Goal: Task Accomplishment & Management: Manage account settings

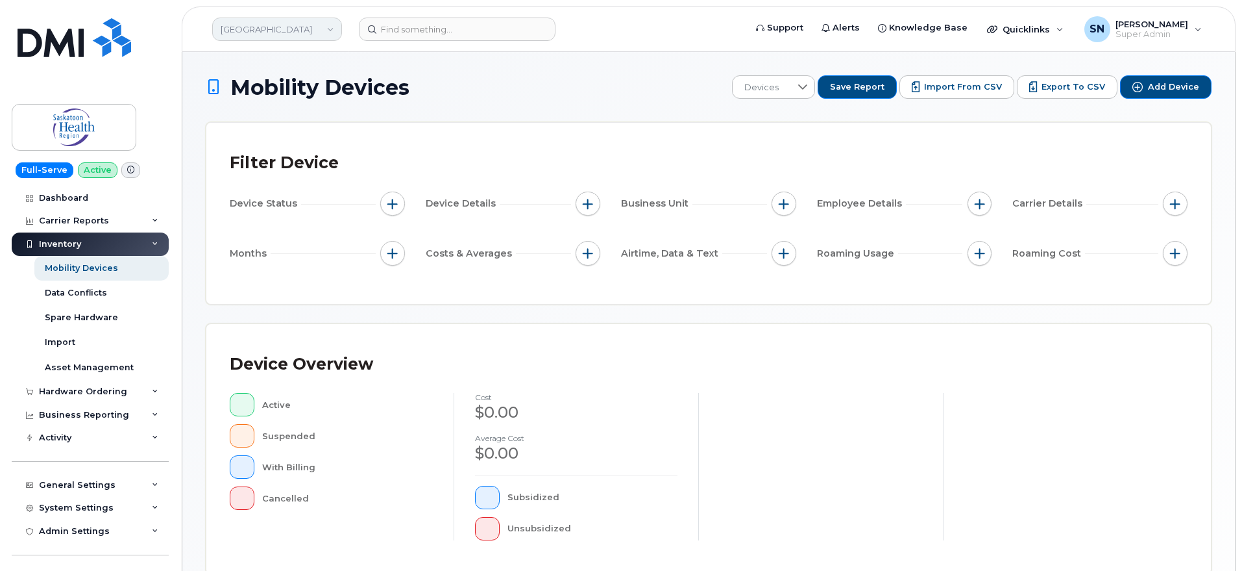
drag, startPoint x: 345, startPoint y: 22, endPoint x: 326, endPoint y: 27, distance: 18.9
click at [328, 27] on div "Saskatoon Health Region" at bounding box center [277, 29] width 143 height 26
click at [326, 27] on link "Saskatoon Health Region" at bounding box center [277, 29] width 130 height 23
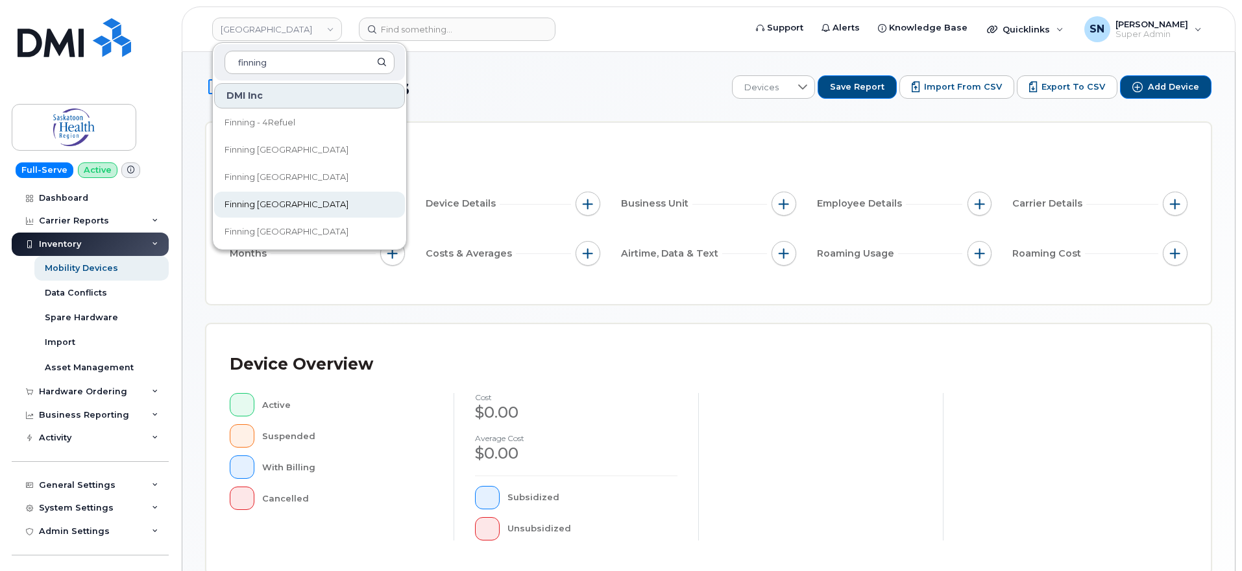
type input "finning"
click at [288, 206] on span "Finning [GEOGRAPHIC_DATA]" at bounding box center [287, 204] width 124 height 13
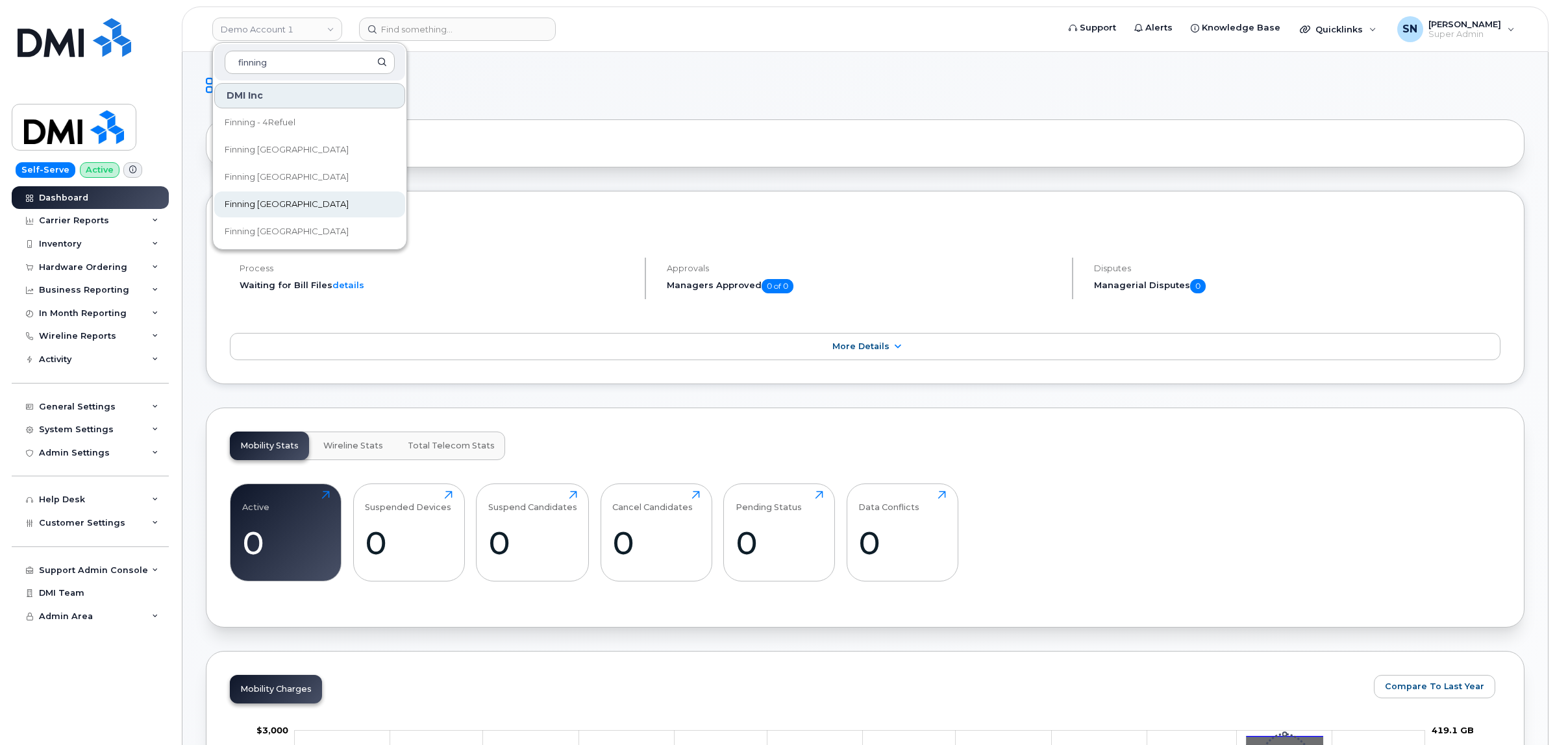
type input "finning"
click at [287, 200] on span "Finning [GEOGRAPHIC_DATA]" at bounding box center [287, 204] width 124 height 13
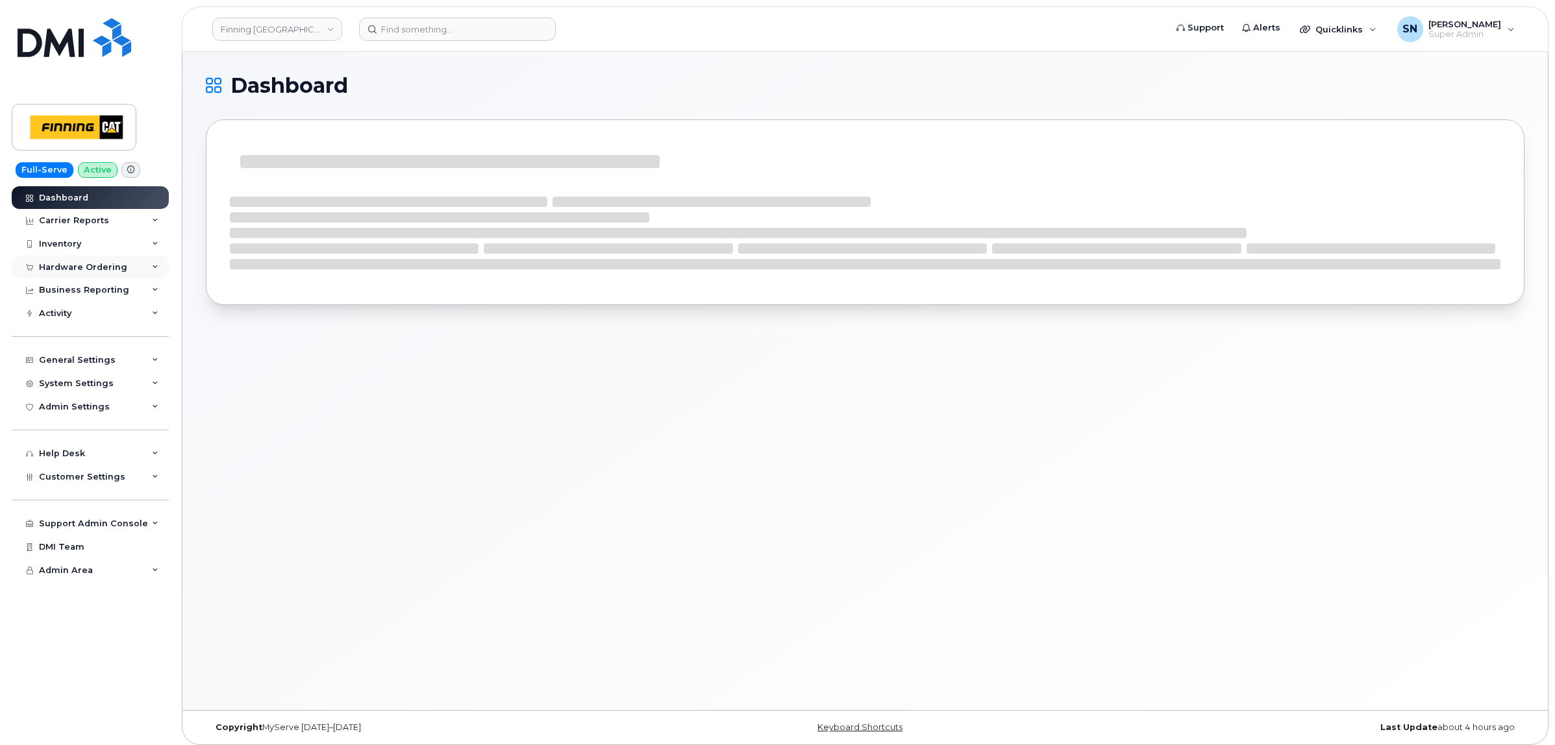
click at [82, 275] on div "Hardware Ordering" at bounding box center [90, 267] width 157 height 23
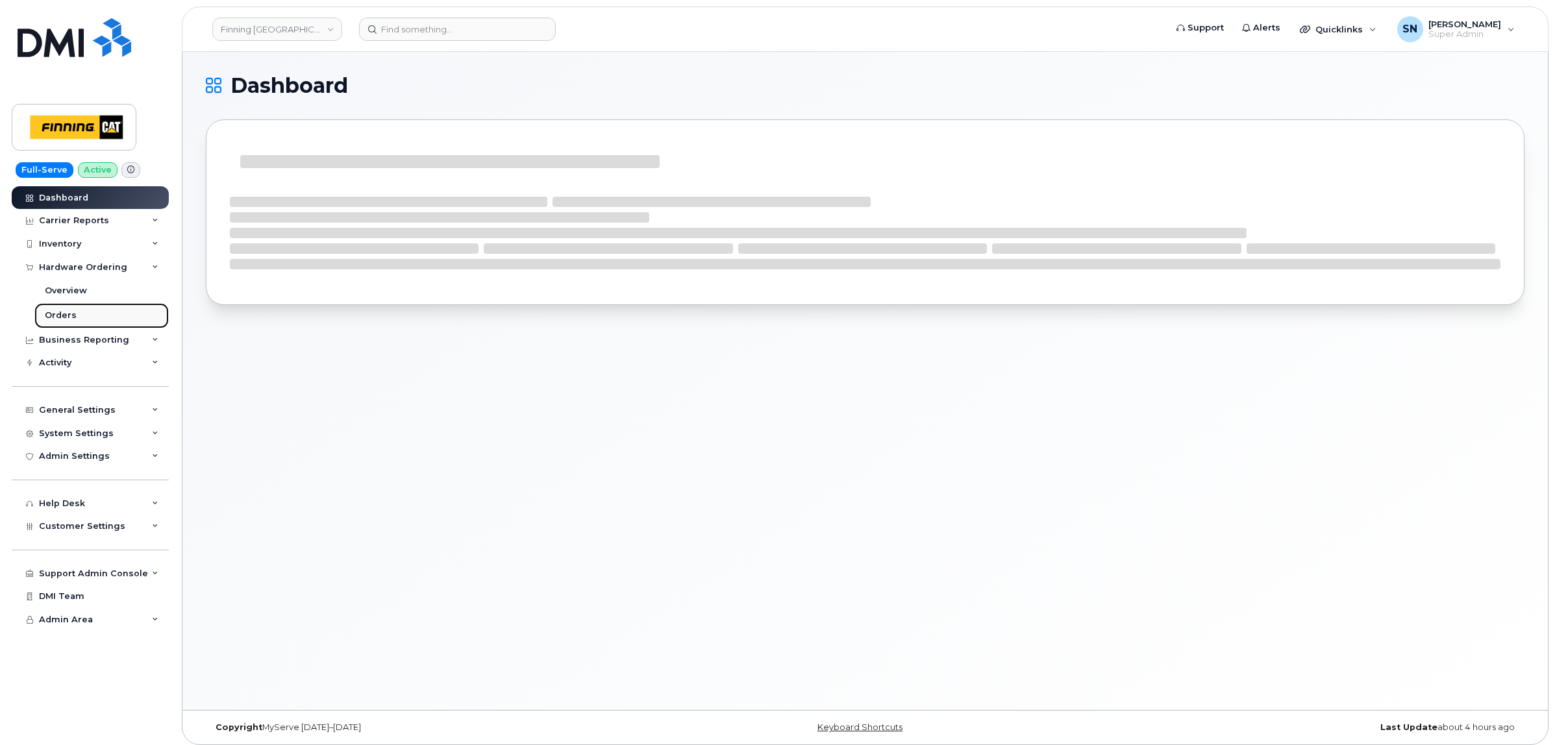
click at [71, 310] on link "Orders" at bounding box center [101, 315] width 134 height 25
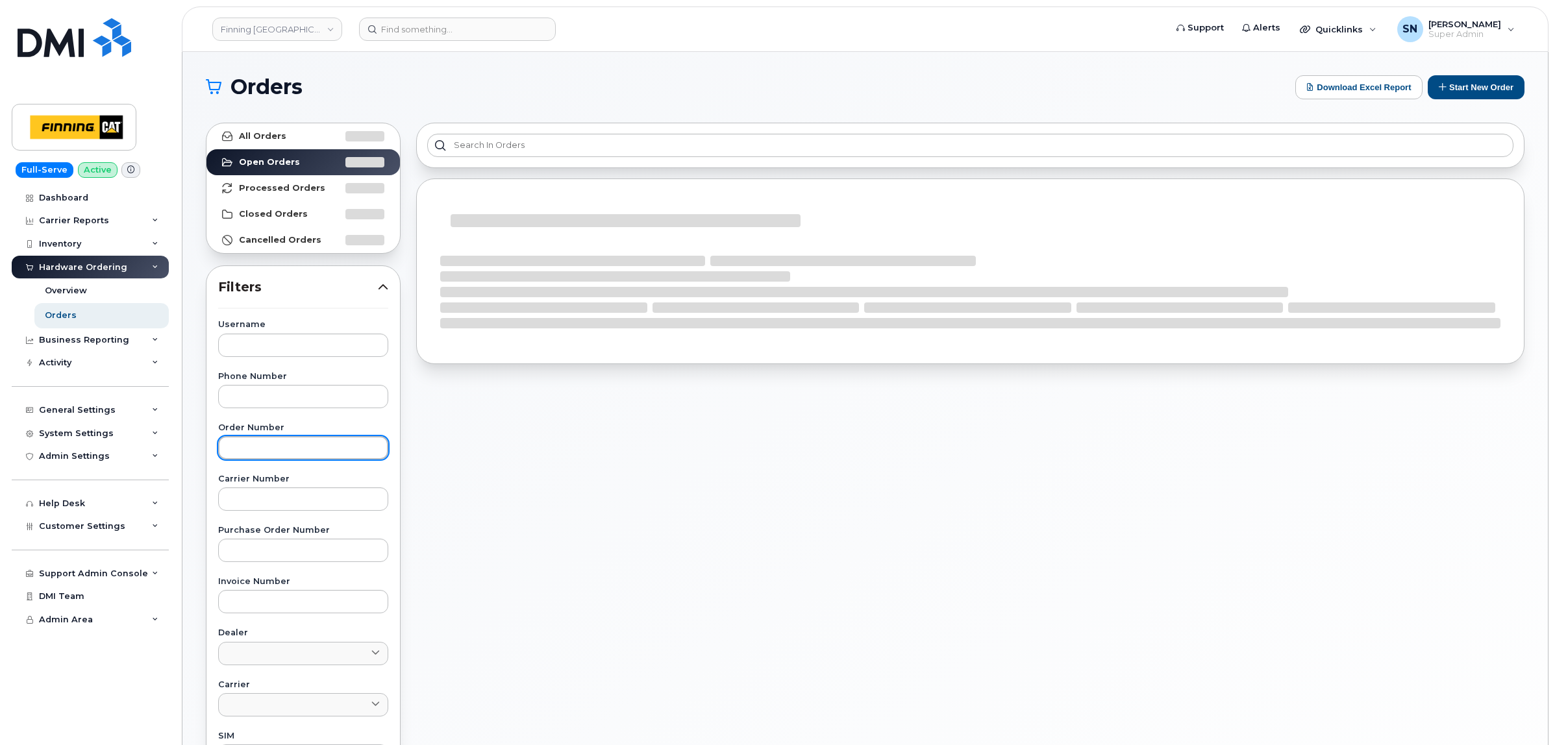
click at [334, 445] on input "text" at bounding box center [303, 447] width 170 height 23
paste input "64375"
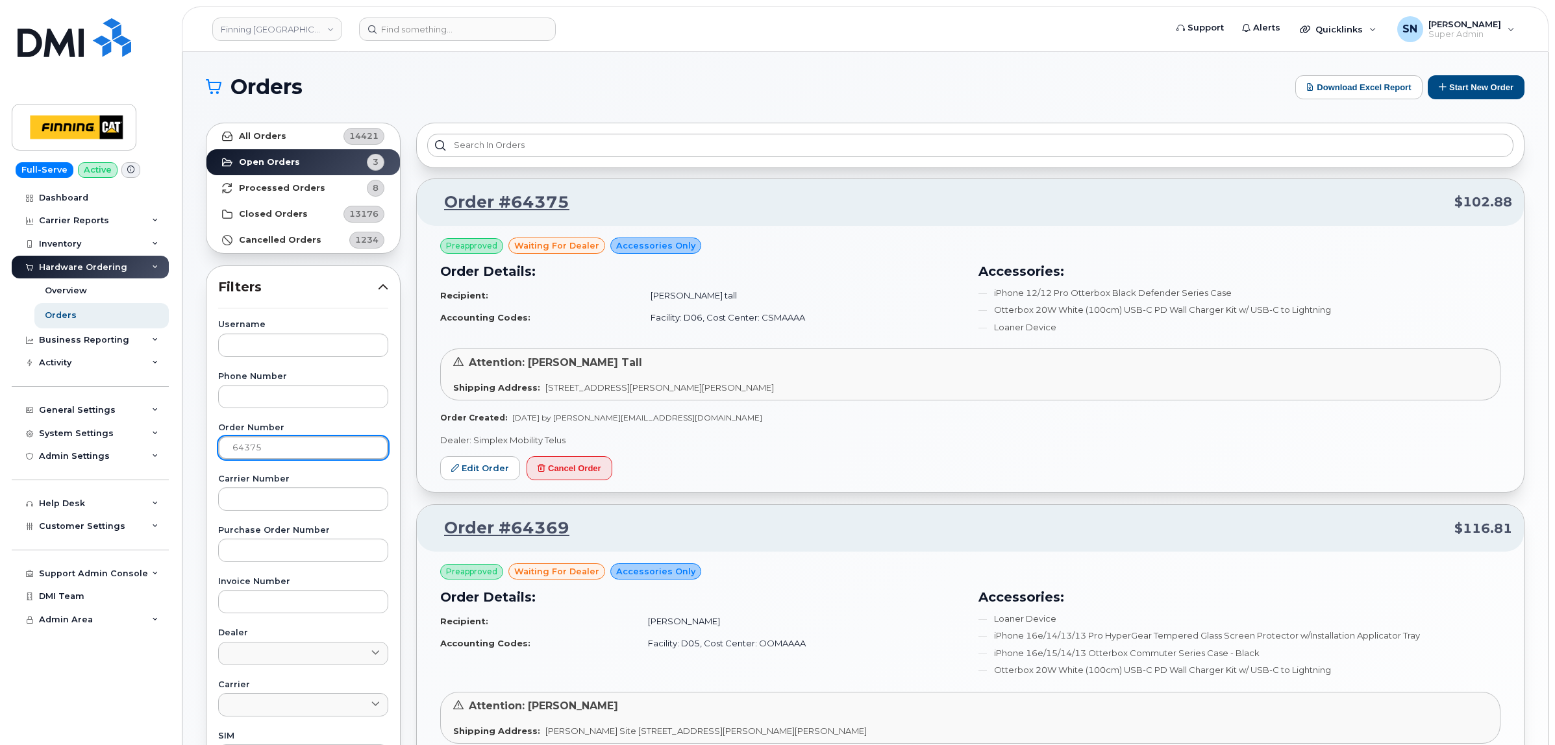
type input "64375"
click at [314, 127] on link "All Orders 14421" at bounding box center [302, 136] width 193 height 26
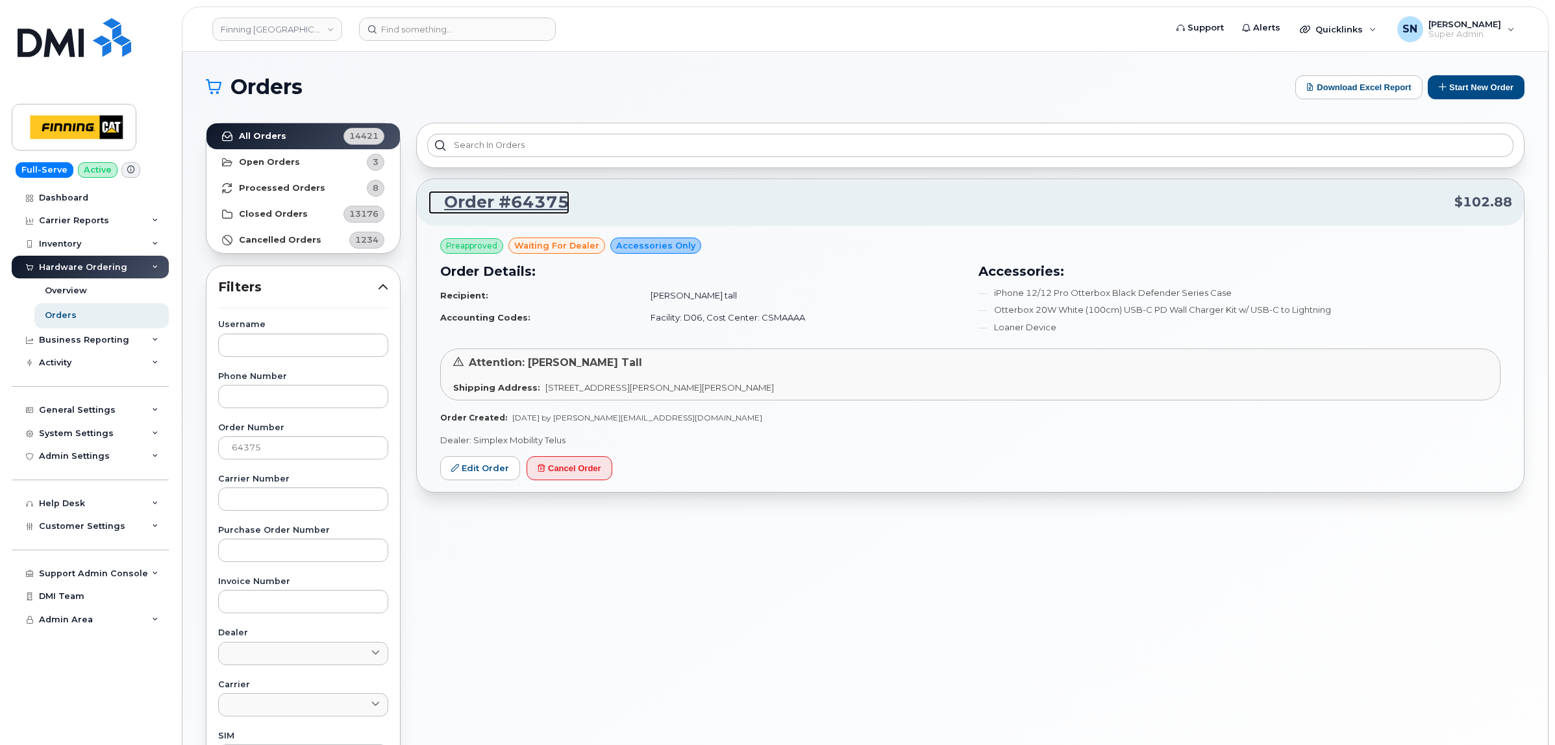
click at [494, 209] on link "Order #64375" at bounding box center [498, 202] width 141 height 23
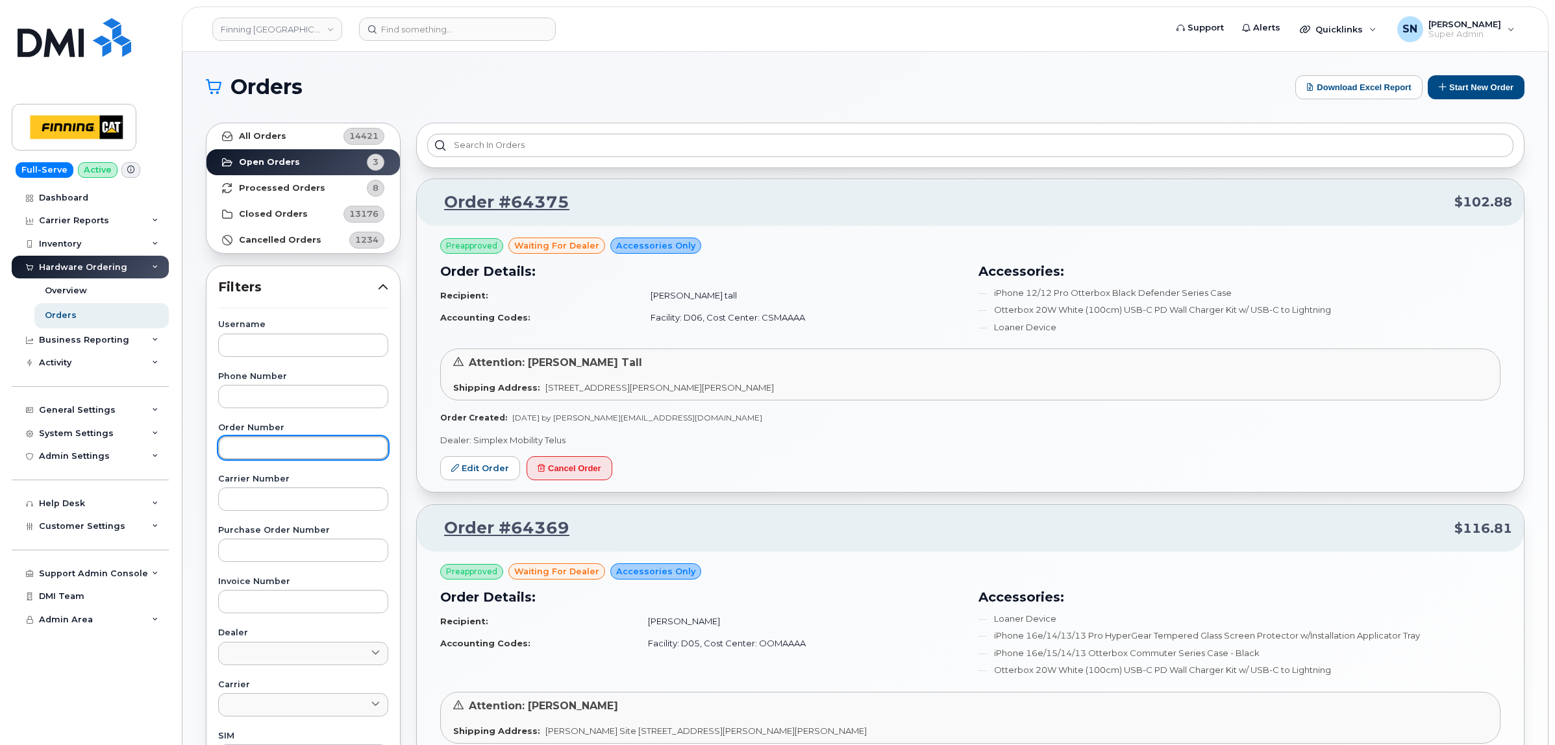
click at [289, 442] on input "text" at bounding box center [303, 447] width 170 height 23
paste input "64375"
type input "64375"
click at [282, 127] on link "All Orders 14421" at bounding box center [302, 136] width 193 height 26
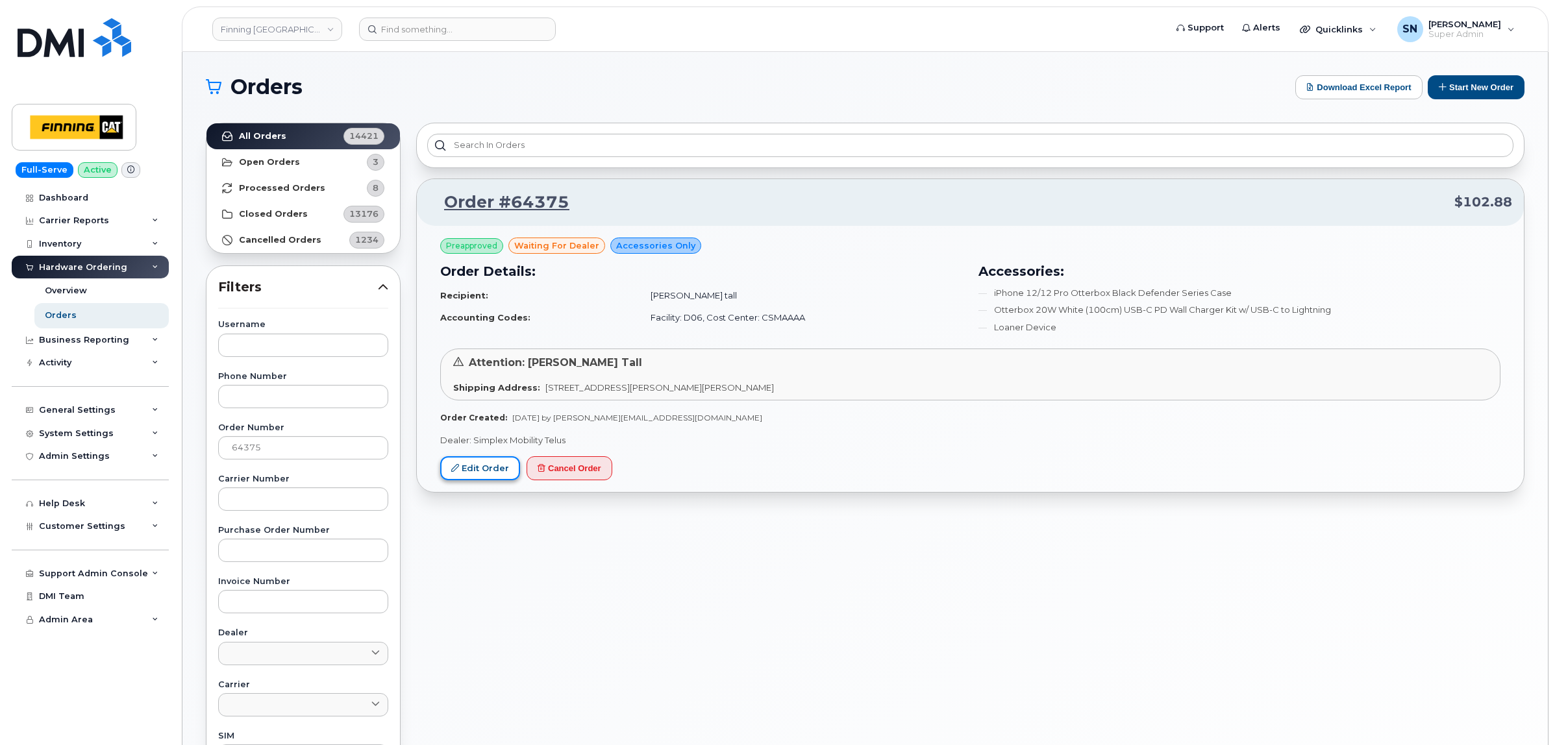
click at [465, 473] on link "Edit Order" at bounding box center [480, 468] width 80 height 24
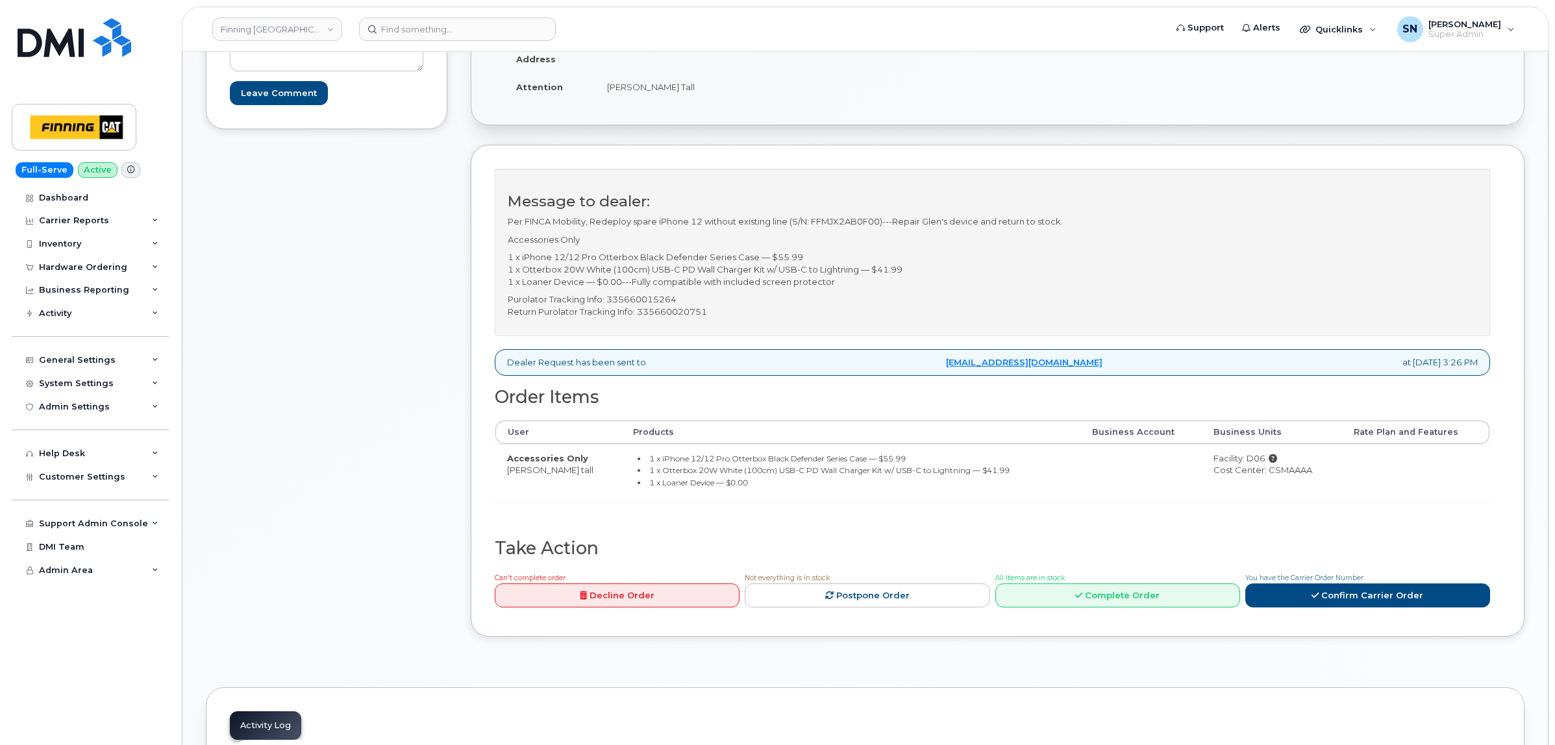
scroll to position [406, 0]
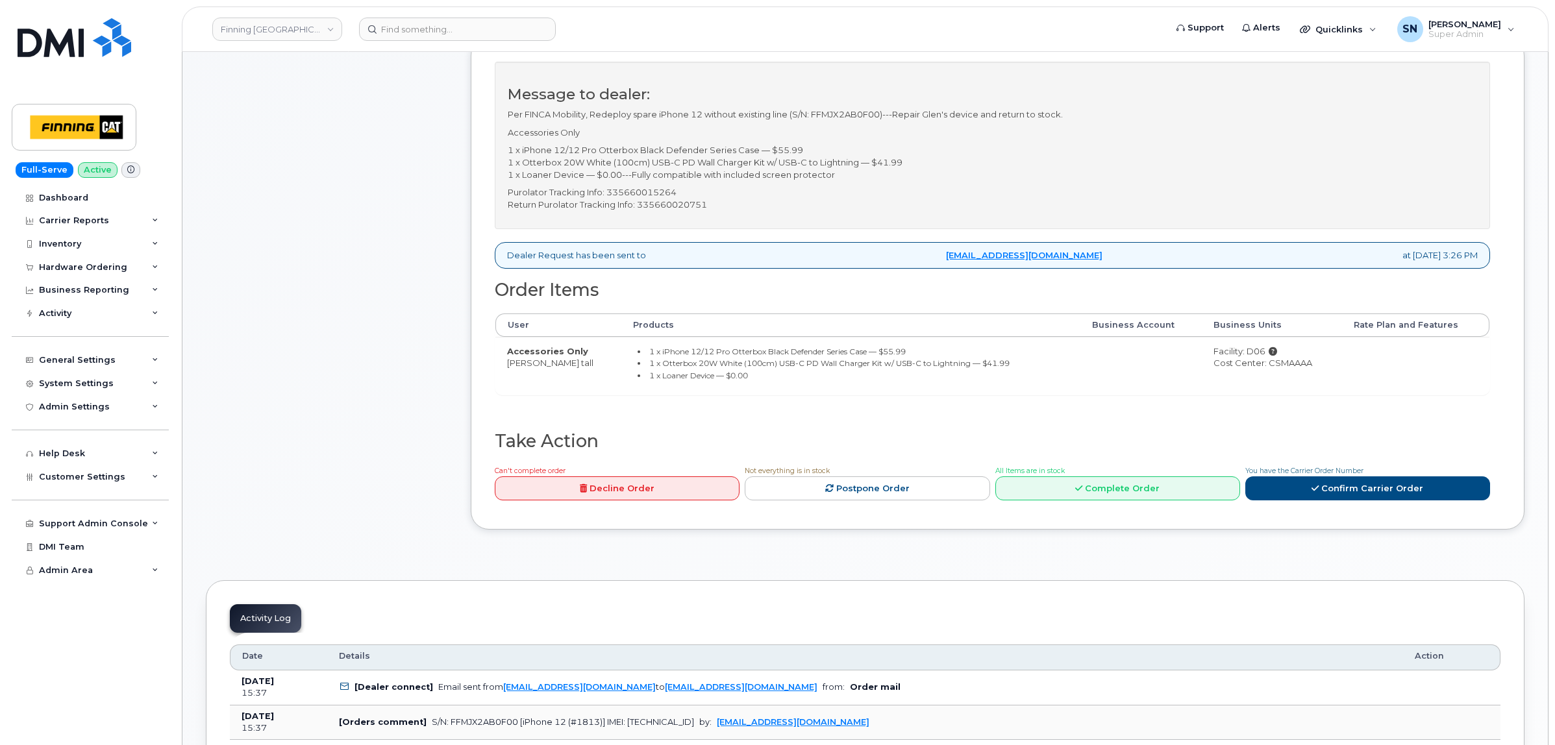
click at [432, 212] on div "Comments [EMAIL_ADDRESS][DOMAIN_NAME] S/N: FFMJX2AB0F00 [iPhone 12 (#1813)] IME…" at bounding box center [326, 165] width 241 height 769
